Goal: Task Accomplishment & Management: Manage account settings

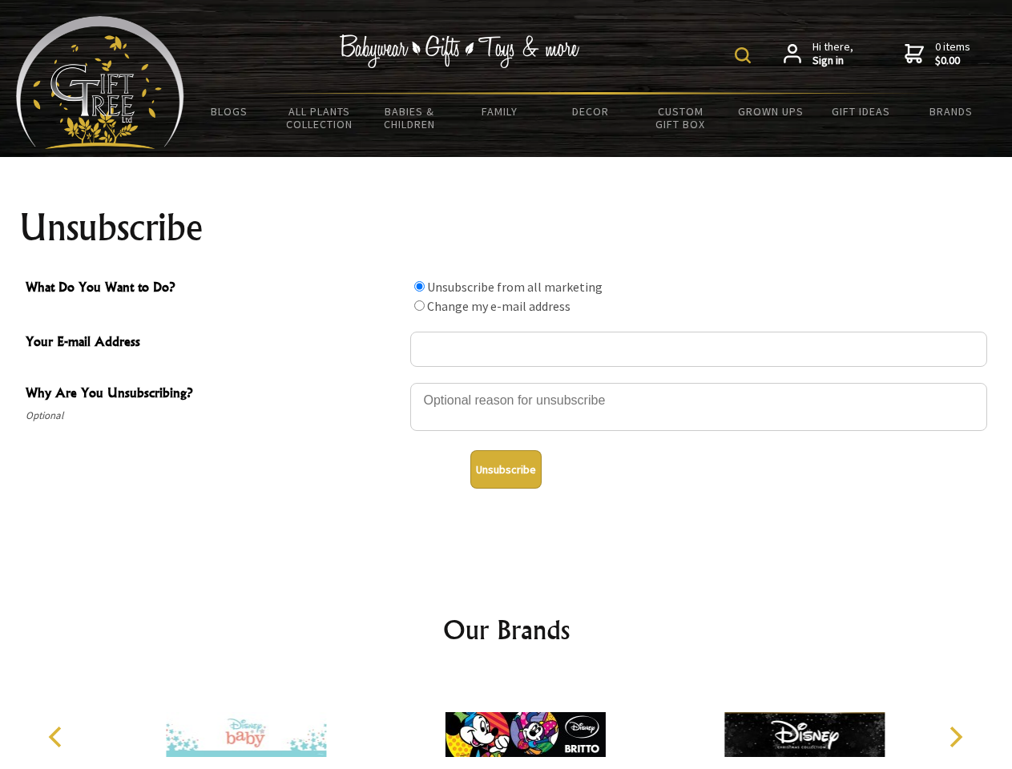
click at [745, 55] on img at bounding box center [743, 55] width 16 height 16
click at [506, 382] on div at bounding box center [698, 409] width 577 height 56
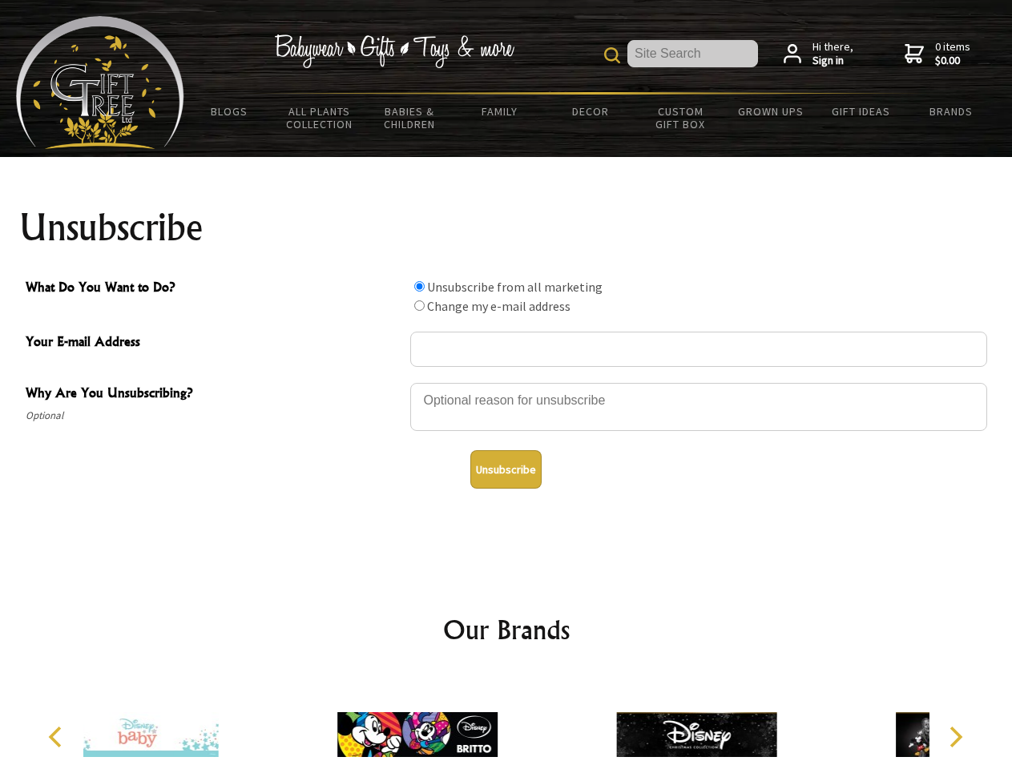
click at [419, 286] on input "What Do You Want to Do?" at bounding box center [419, 286] width 10 height 10
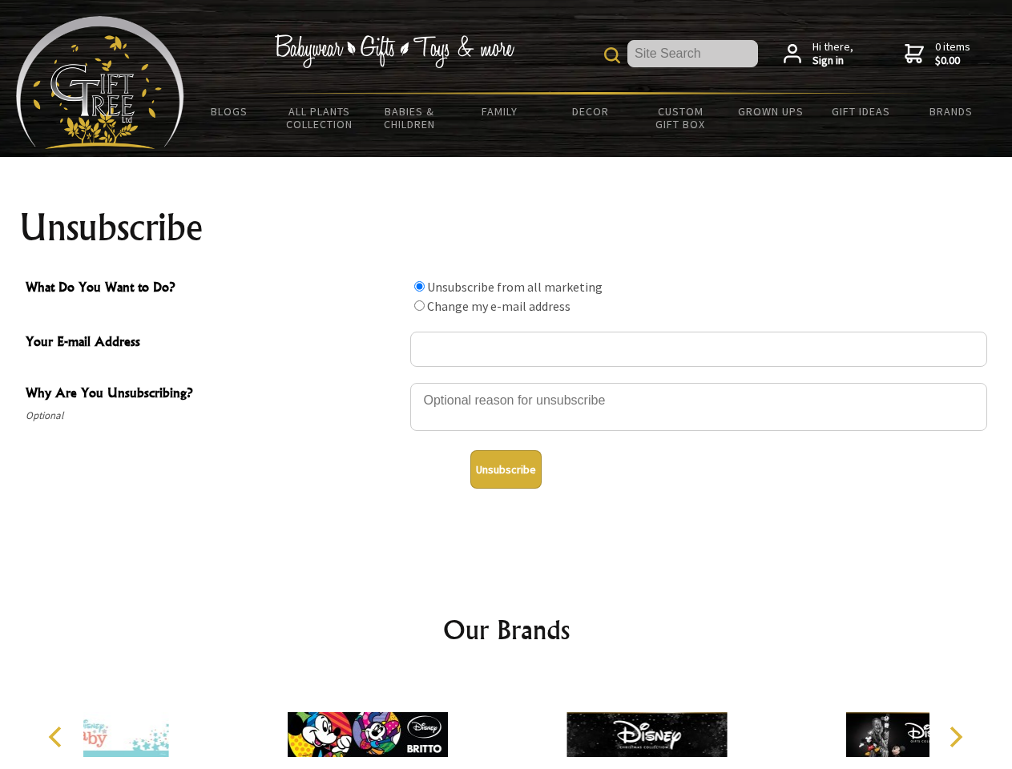
click at [419, 305] on input "What Do You Want to Do?" at bounding box center [419, 306] width 10 height 10
radio input "true"
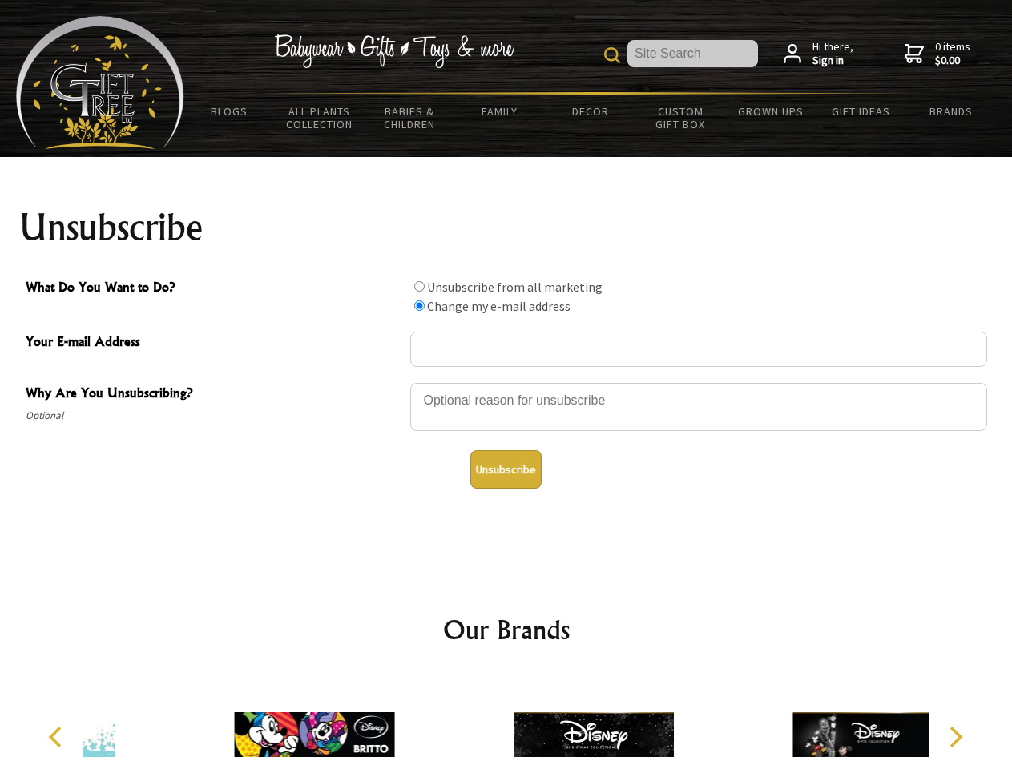
click at [506, 470] on button "Unsubscribe" at bounding box center [505, 469] width 71 height 38
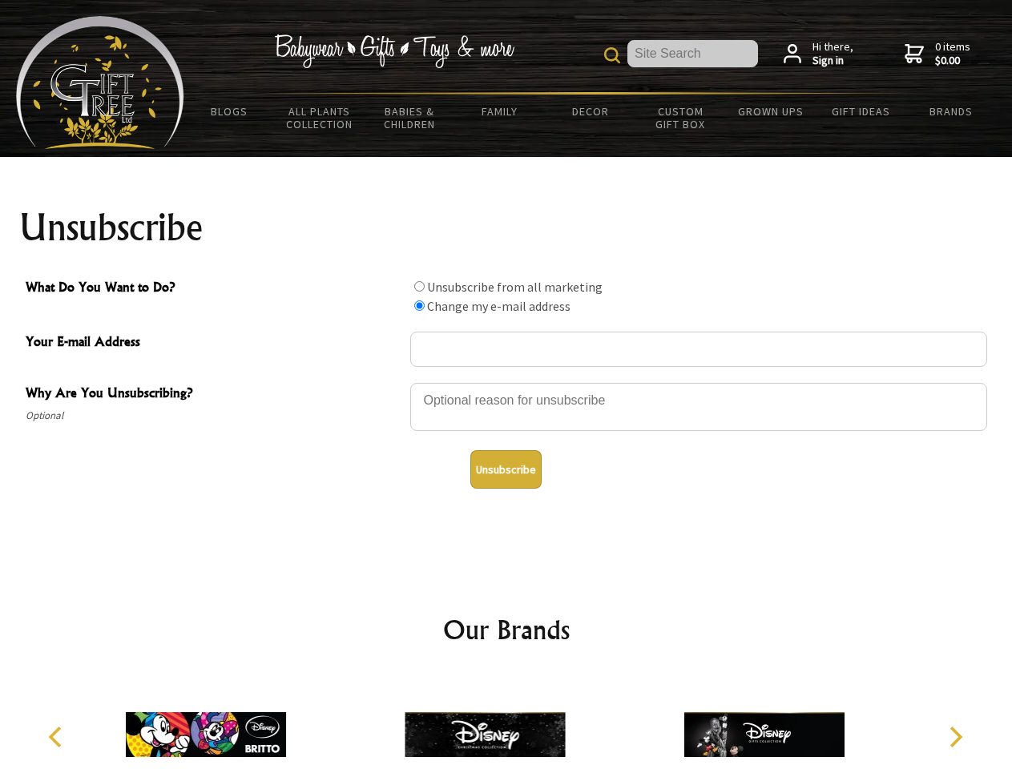
click at [506, 722] on img at bounding box center [485, 735] width 160 height 120
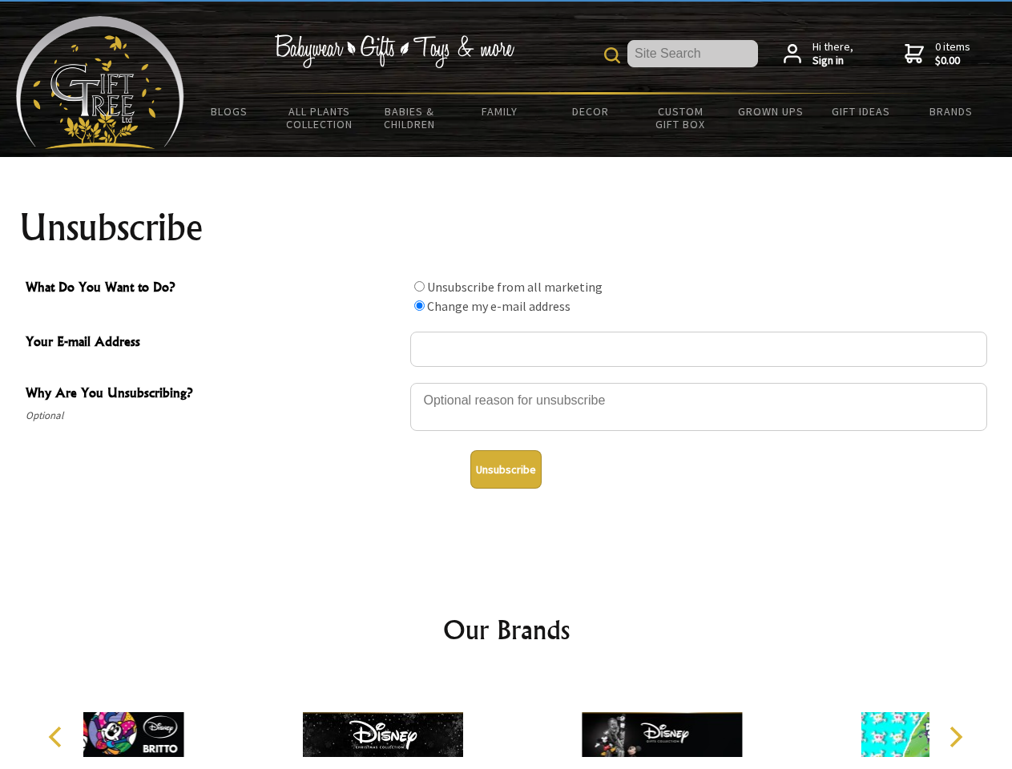
click at [58, 737] on icon "Previous" at bounding box center [56, 737] width 21 height 21
click at [955, 737] on icon "Next" at bounding box center [954, 737] width 21 height 21
